Goal: Information Seeking & Learning: Learn about a topic

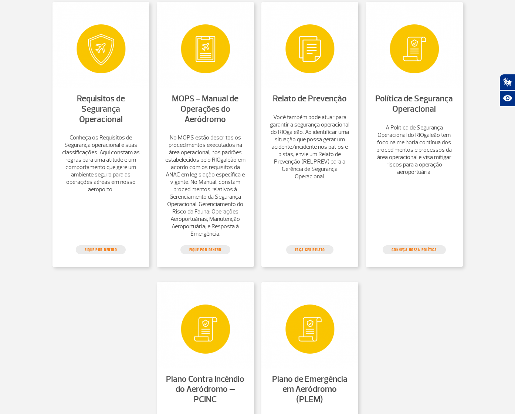
scroll to position [453, 0]
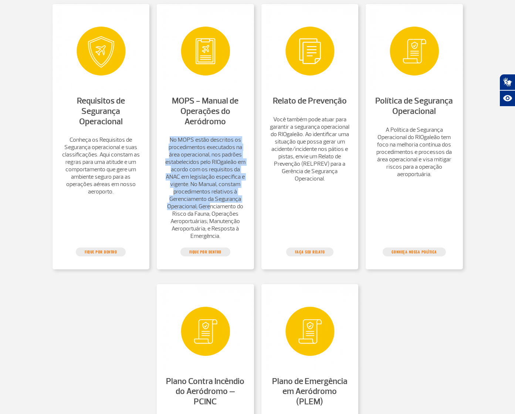
drag, startPoint x: 190, startPoint y: 151, endPoint x: 216, endPoint y: 225, distance: 78.3
click at [215, 225] on li "No MOPS estão descritos os procedimentos executados na área operacional, nos pa…" at bounding box center [205, 190] width 97 height 113
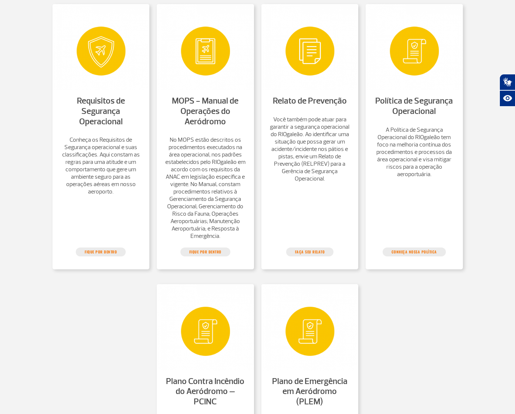
drag, startPoint x: 259, startPoint y: 59, endPoint x: 248, endPoint y: 56, distance: 11.5
click at [258, 59] on div "Requisitos de Segurança Operacional Conheça os Requisitos de Segurança operacio…" at bounding box center [258, 254] width 411 height 527
click at [211, 86] on img at bounding box center [205, 47] width 97 height 86
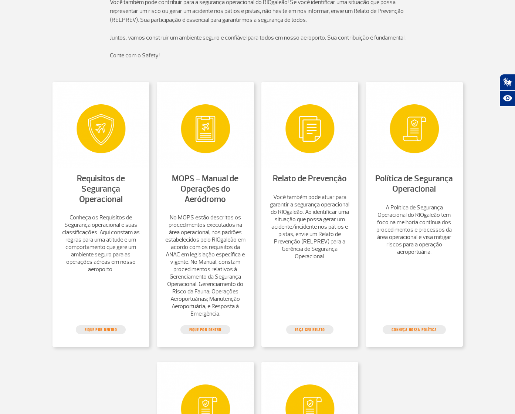
scroll to position [374, 0]
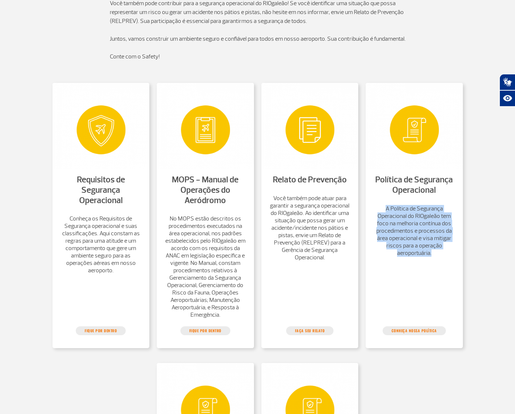
drag, startPoint x: 475, startPoint y: 289, endPoint x: 371, endPoint y: 226, distance: 121.9
click at [371, 226] on section "Requisitos de Segurança Operacional Conheça os Requisitos de Segurança operacio…" at bounding box center [257, 333] width 515 height 527
copy p "A Política de Segurança Operacional do RIOgaleão tem foco na melhoria contínua …"
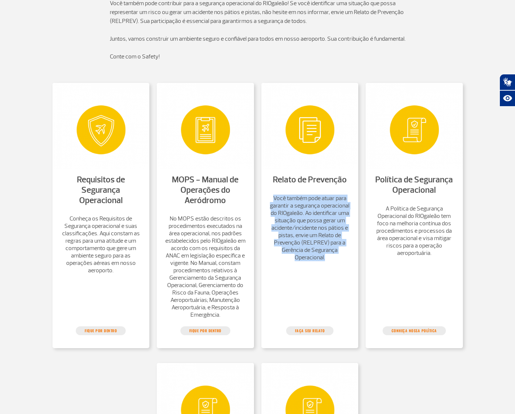
drag, startPoint x: 356, startPoint y: 290, endPoint x: 289, endPoint y: 212, distance: 102.8
click at [276, 215] on li "Você também pode atuar para garantir a segurança operacional do RIOgaleão. Ao i…" at bounding box center [310, 231] width 97 height 76
copy p "Você também pode atuar para garantir a segurança operacional do RIOgaleão. Ao i…"
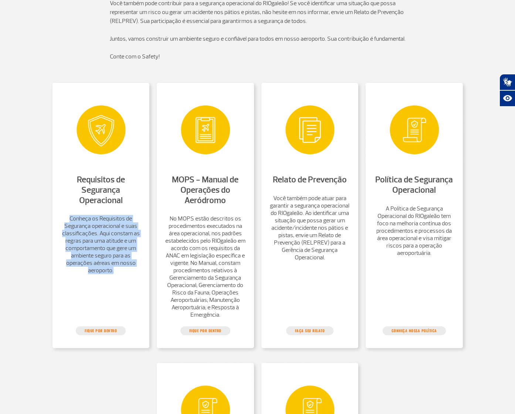
drag, startPoint x: 49, startPoint y: 228, endPoint x: 141, endPoint y: 282, distance: 106.0
click at [141, 282] on div "Requisitos de Segurança Operacional Conheça os Requisitos de Segurança operacio…" at bounding box center [258, 333] width 422 height 527
copy p "Conheça os Requisitos de Segurança operacional e suas classificações. Aqui cons…"
drag, startPoint x: 477, startPoint y: 214, endPoint x: 390, endPoint y: 183, distance: 92.5
click at [390, 183] on section "Requisitos de Segurança Operacional Conheça os Requisitos de Segurança operacio…" at bounding box center [257, 333] width 515 height 527
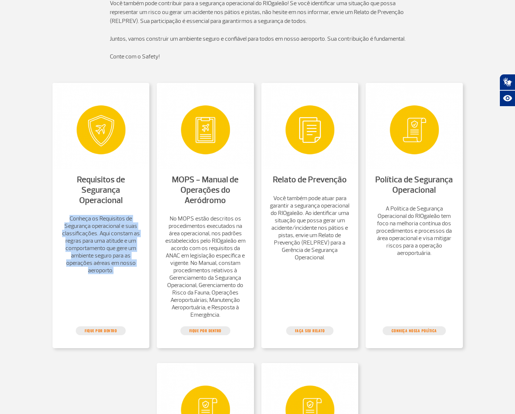
copy link "Política de Segurança Operacional"
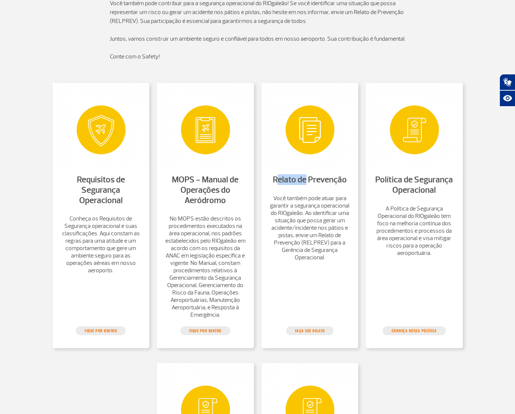
drag, startPoint x: 358, startPoint y: 204, endPoint x: 302, endPoint y: 182, distance: 59.6
click at [290, 184] on li "Relato de Prevenção" at bounding box center [310, 183] width 89 height 20
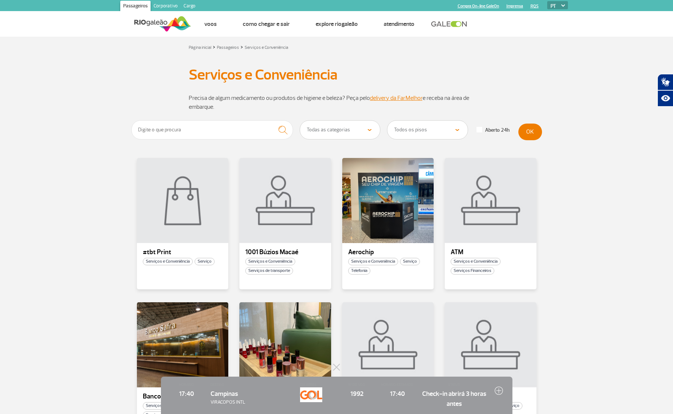
click at [156, 28] on img at bounding box center [162, 24] width 57 height 18
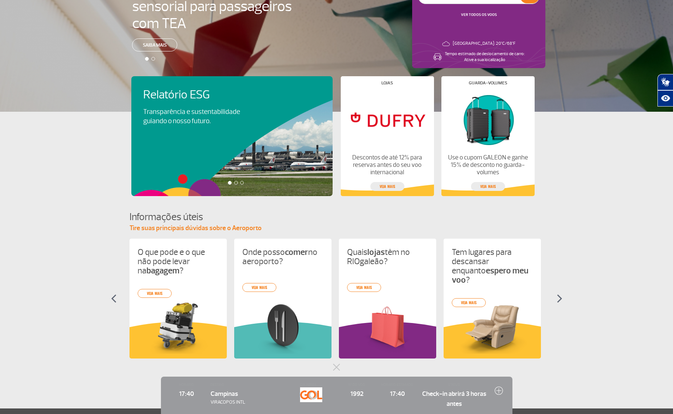
scroll to position [129, 0]
